Goal: Find specific page/section

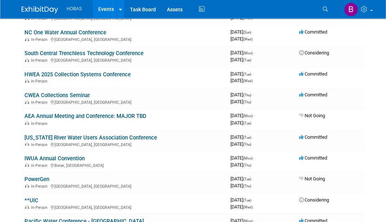
scroll to position [475, 0]
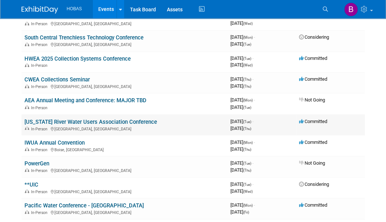
click at [116, 121] on link "[US_STATE] River Water Users Association Conference" at bounding box center [90, 121] width 133 height 7
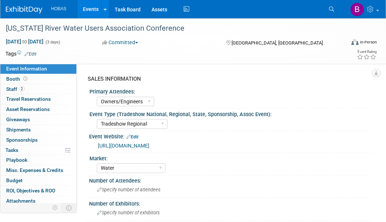
select select "Owners/Engineers"
select select "Tradeshow Regional"
select select "Water"
select select "Exhibiting"
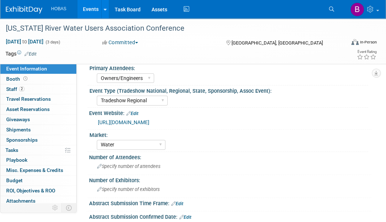
scroll to position [37, 0]
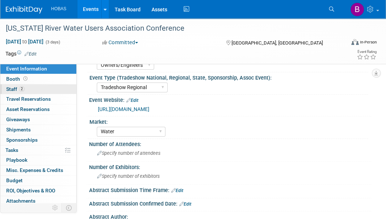
click at [11, 90] on link "2 Staff 2" at bounding box center [38, 89] width 76 height 10
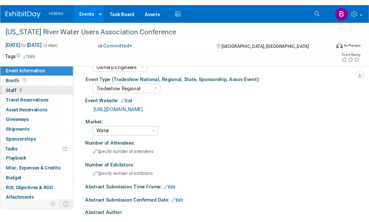
scroll to position [0, 0]
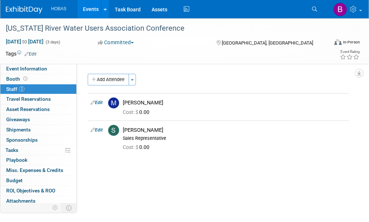
click at [31, 10] on img at bounding box center [24, 9] width 37 height 7
